Goal: Navigation & Orientation: Find specific page/section

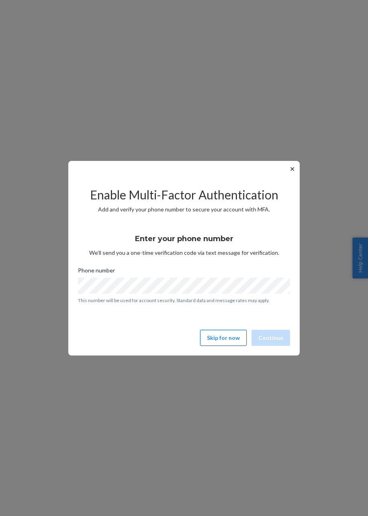
click at [223, 336] on button "Skip for now" at bounding box center [223, 338] width 47 height 16
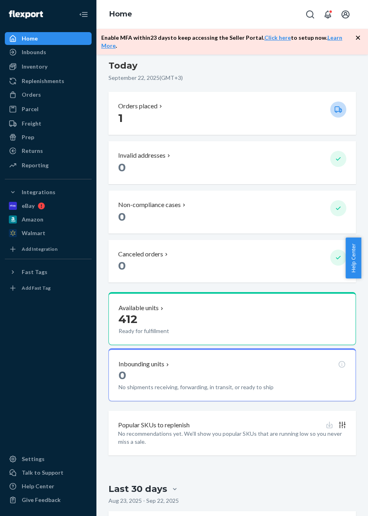
scroll to position [174, 0]
click at [28, 72] on div "Inventory" at bounding box center [48, 66] width 85 height 11
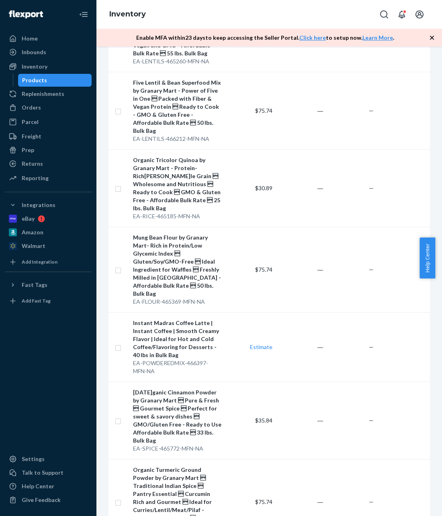
scroll to position [964, 0]
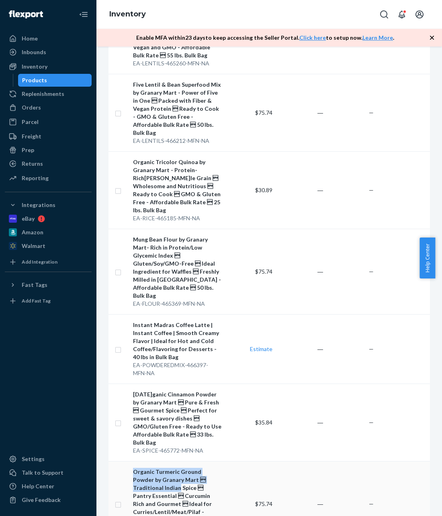
drag, startPoint x: 132, startPoint y: 398, endPoint x: 219, endPoint y: 406, distance: 87.9
click at [219, 461] on td "Organic Turmeric Ground Powder by Granary Mart  Traditional Indian Spice  Pan…" at bounding box center [177, 504] width 95 height 86
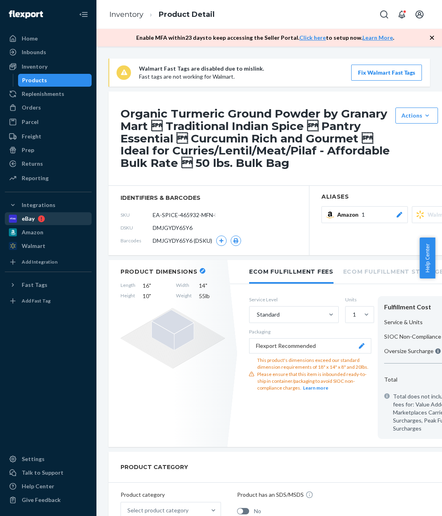
click at [34, 219] on div "eBay" at bounding box center [28, 219] width 13 height 8
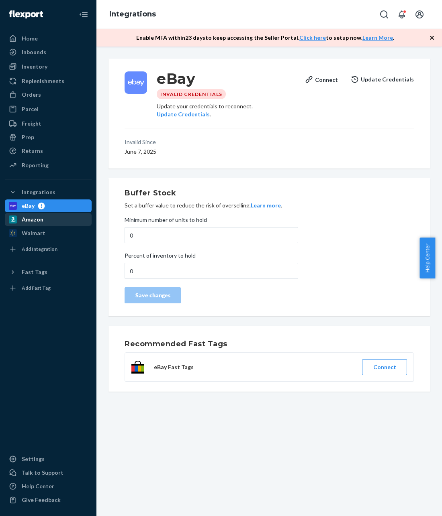
click at [50, 225] on div "Amazon" at bounding box center [48, 219] width 85 height 11
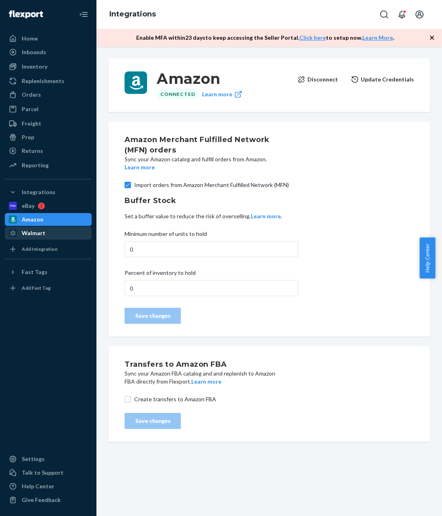
click at [39, 232] on div "Walmart" at bounding box center [34, 233] width 24 height 8
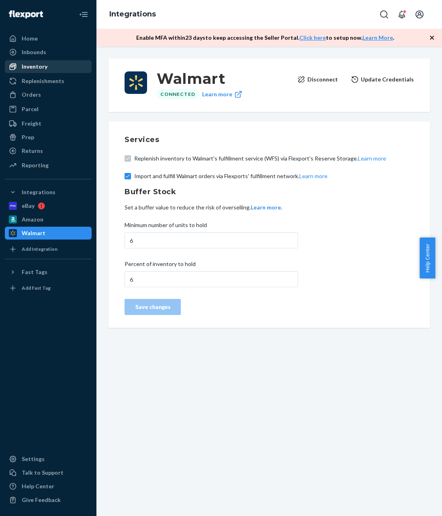
click at [22, 62] on div "Inventory" at bounding box center [48, 66] width 85 height 11
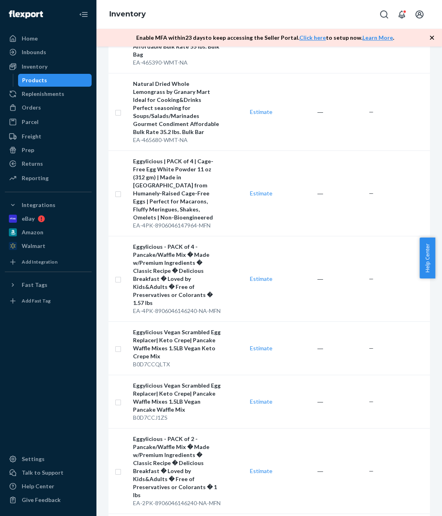
scroll to position [6410, 0]
drag, startPoint x: 131, startPoint y: 195, endPoint x: 210, endPoint y: 213, distance: 81.2
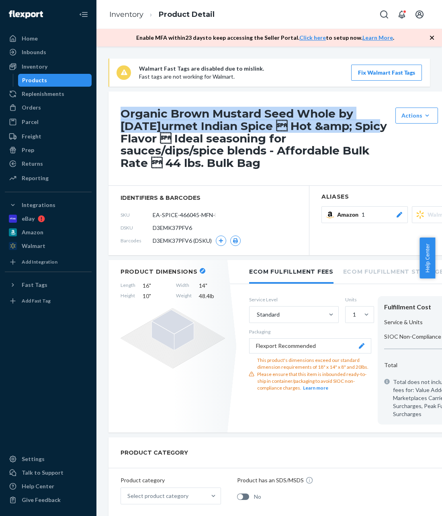
drag, startPoint x: 121, startPoint y: 115, endPoint x: 359, endPoint y: 122, distance: 238.3
click at [359, 122] on h1 "Organic Brown Mustard Seed Whole by [DATE]urmet Indian Spice  Hot &amp; Spicy …" at bounding box center [255, 139] width 271 height 62
copy h1 "Organic Brown Mustard Seed Whole by Granary Mart  Gourmet Indian Spice  Hot"
click at [37, 84] on div "Products" at bounding box center [34, 80] width 25 height 8
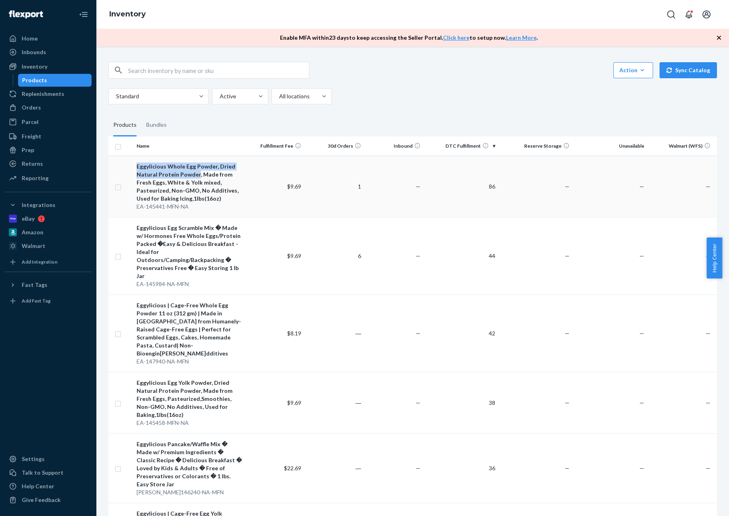
drag, startPoint x: 136, startPoint y: 167, endPoint x: 195, endPoint y: 174, distance: 59.4
click at [195, 174] on td "Eggylicious Whole Egg Powder, Dried Natural Protein Powder, Made from Fresh Egg…" at bounding box center [189, 186] width 112 height 61
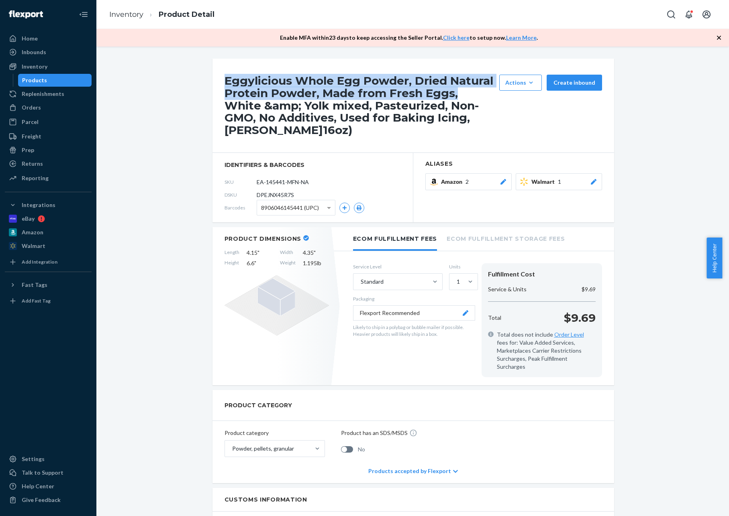
drag, startPoint x: 218, startPoint y: 77, endPoint x: 453, endPoint y: 94, distance: 236.4
click at [367, 94] on div "Eggylicious Whole Egg Powder, Dried Natural Protein Powder, Made from Fresh Egg…" at bounding box center [413, 106] width 402 height 94
copy h1 "Eggylicious Whole Egg Powder, Dried Natural Protein Powder, Made from Fresh Egg…"
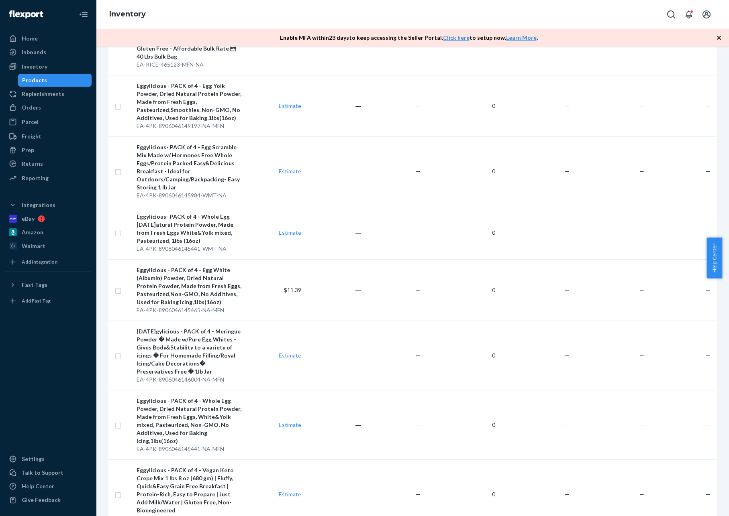
scroll to position [1336, 0]
click at [367, 13] on button "Open account menu" at bounding box center [706, 14] width 16 height 16
click at [367, 79] on div "Log out" at bounding box center [687, 86] width 60 height 15
